Goal: Transaction & Acquisition: Book appointment/travel/reservation

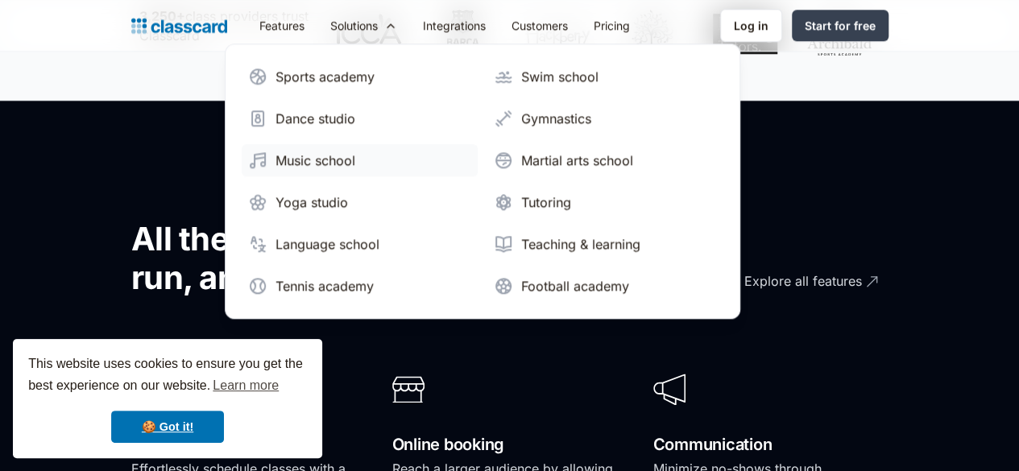
scroll to position [813, 0]
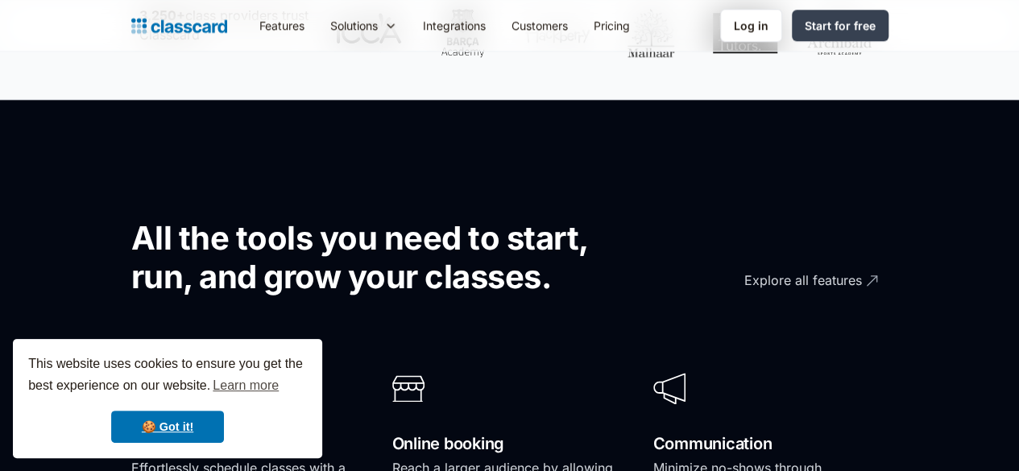
click at [692, 316] on div "All the tools you need to start, run, and grow your classes." at bounding box center [415, 238] width 568 height 155
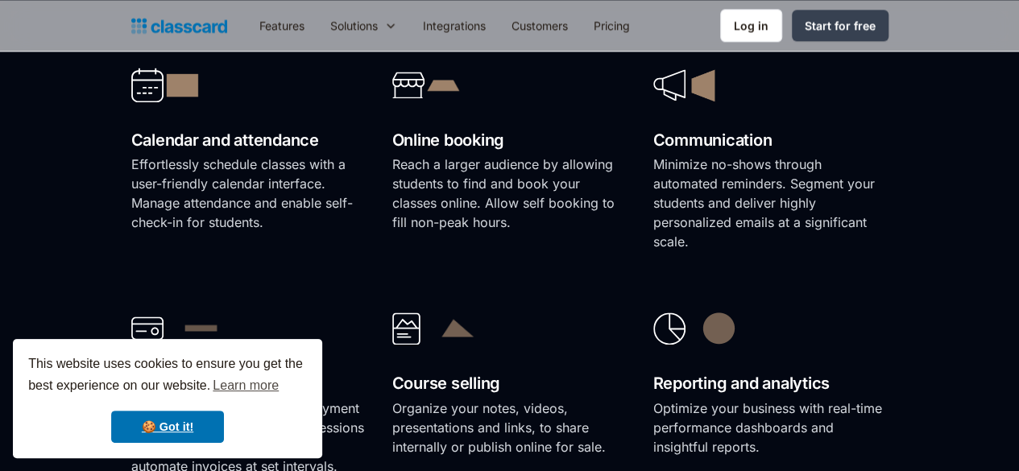
scroll to position [1119, 0]
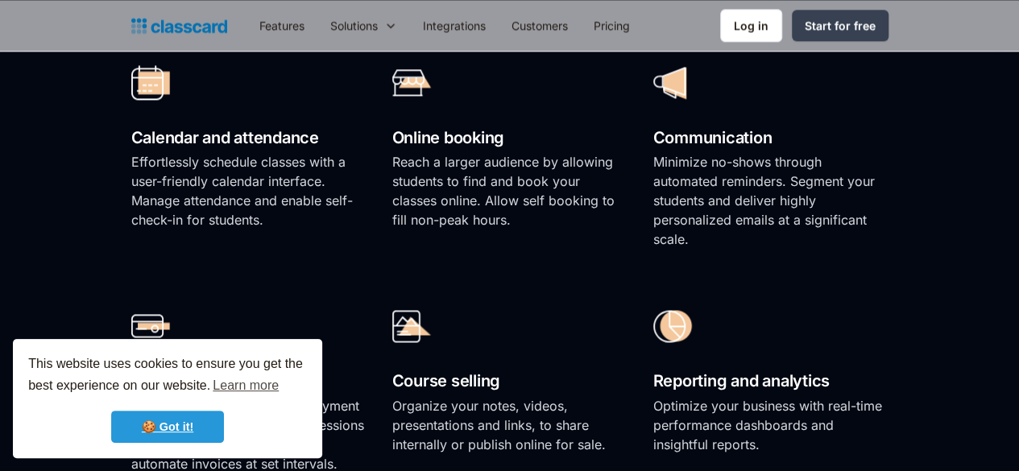
click at [184, 423] on link "🍪 Got it!" at bounding box center [167, 427] width 113 height 32
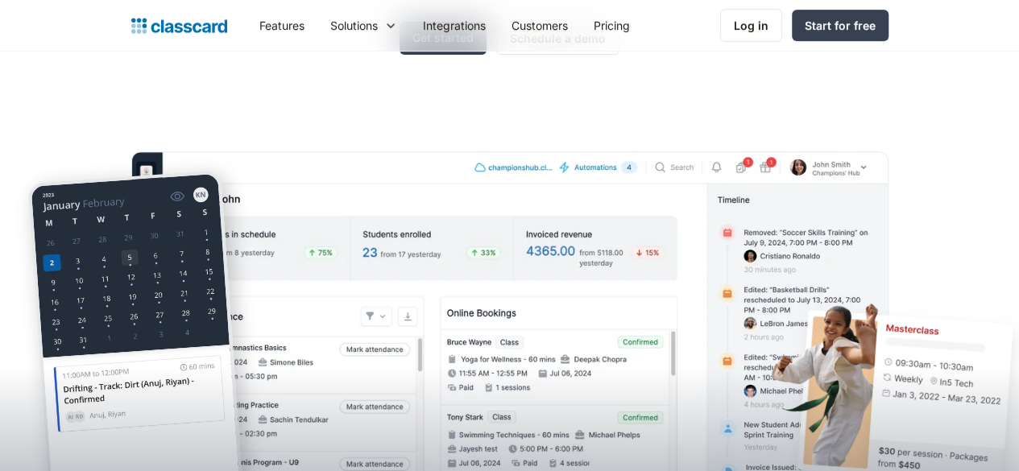
scroll to position [284, 0]
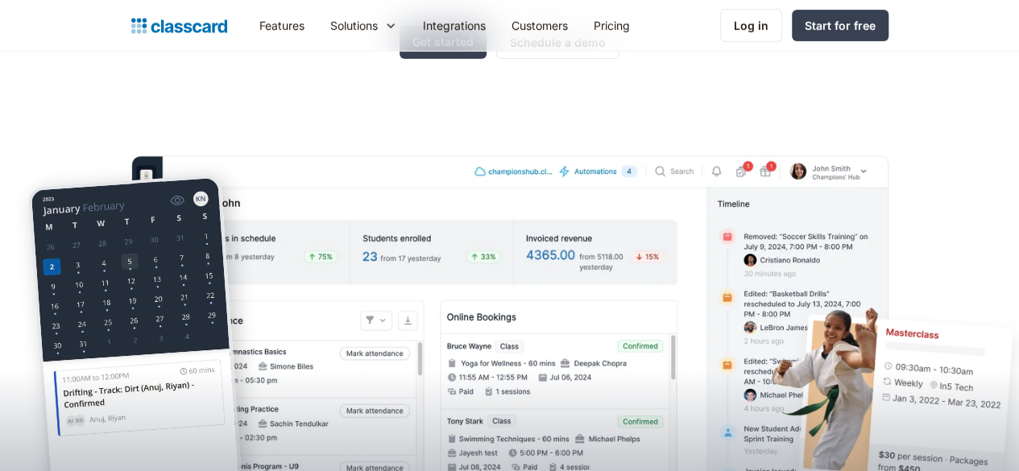
click at [351, 261] on img at bounding box center [509, 340] width 757 height 371
click at [147, 287] on img at bounding box center [137, 377] width 220 height 406
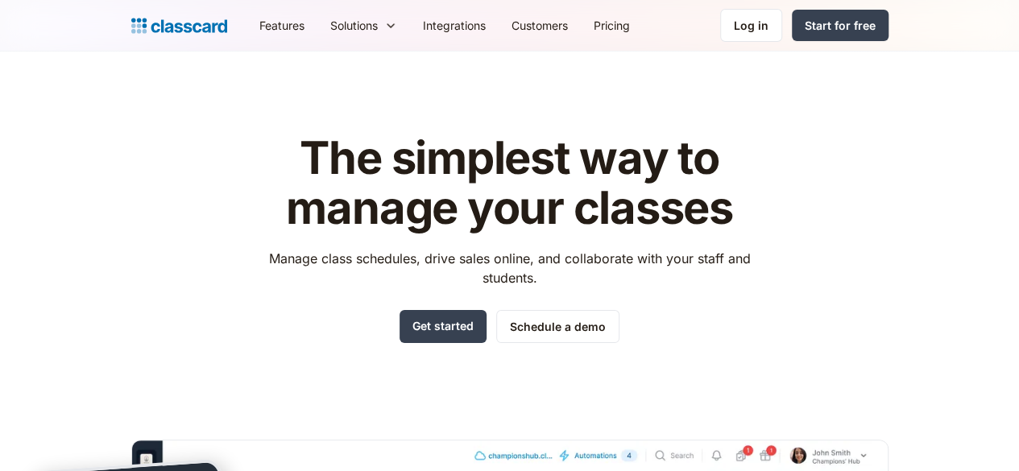
scroll to position [1, 0]
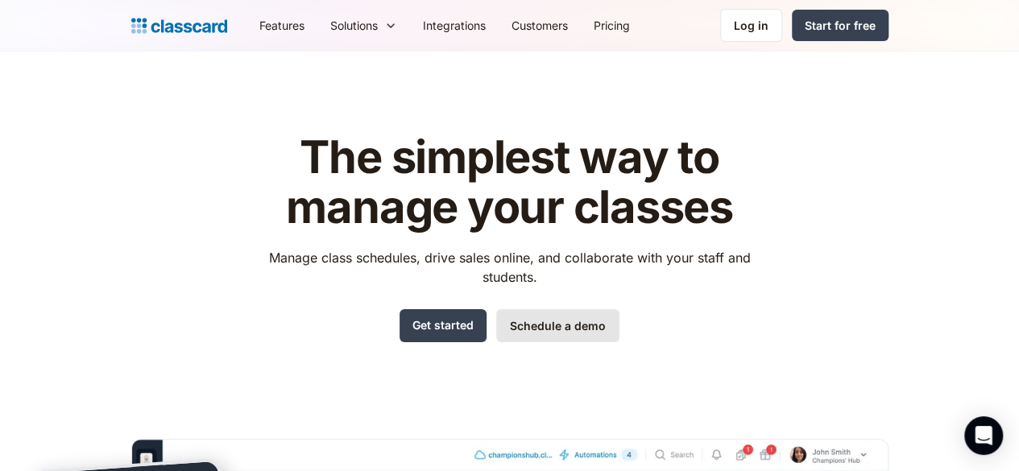
click at [578, 334] on link "Schedule a demo" at bounding box center [557, 325] width 123 height 33
